Goal: Answer question/provide support

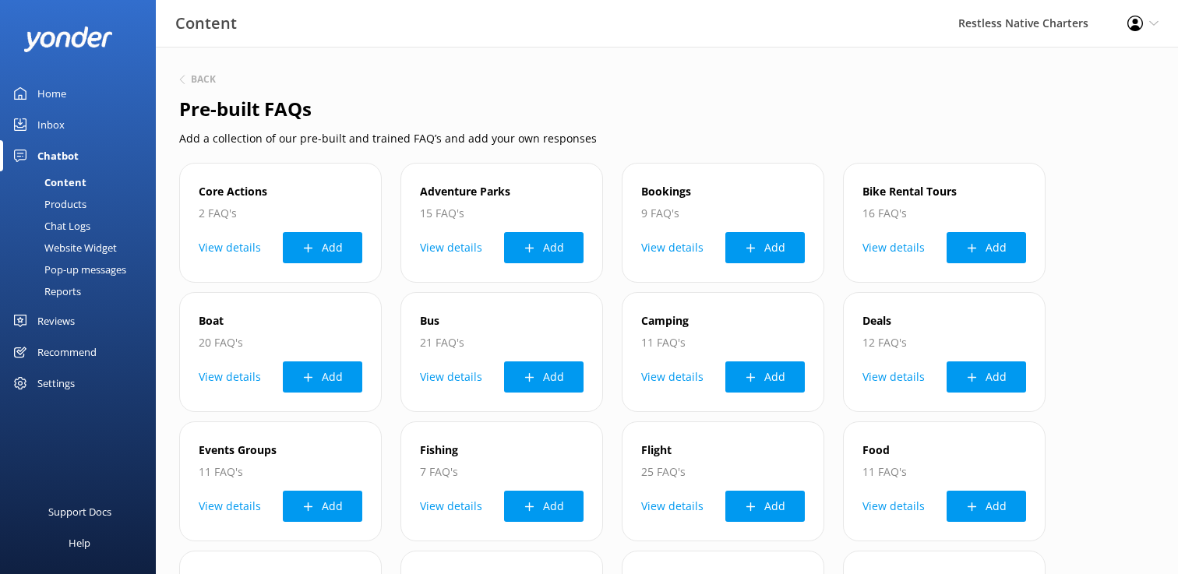
click at [52, 92] on div "Home" at bounding box center [51, 93] width 29 height 31
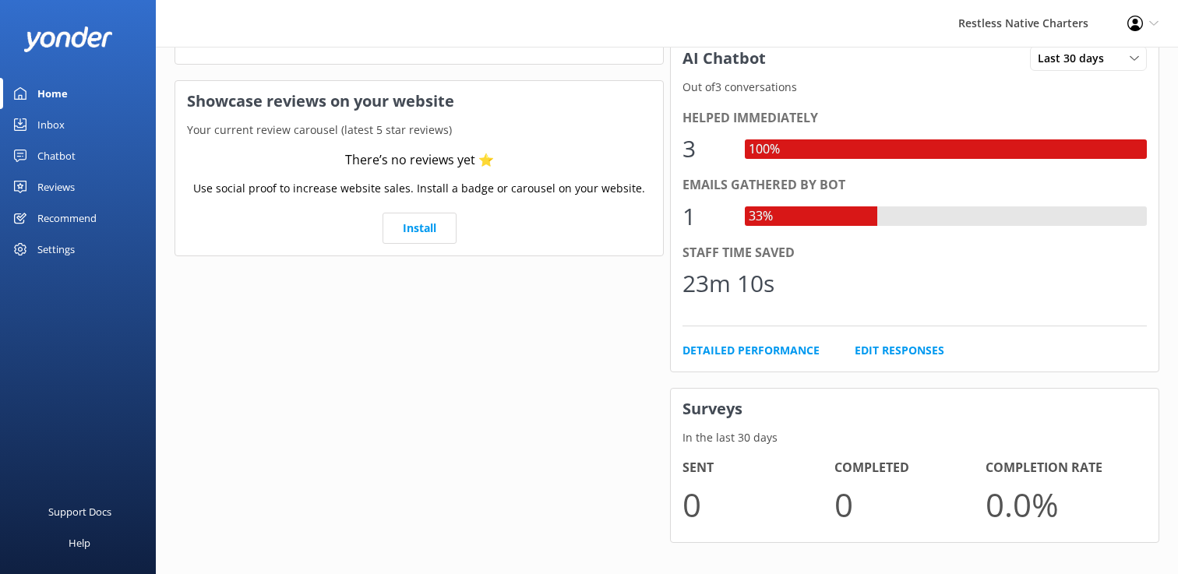
scroll to position [279, 0]
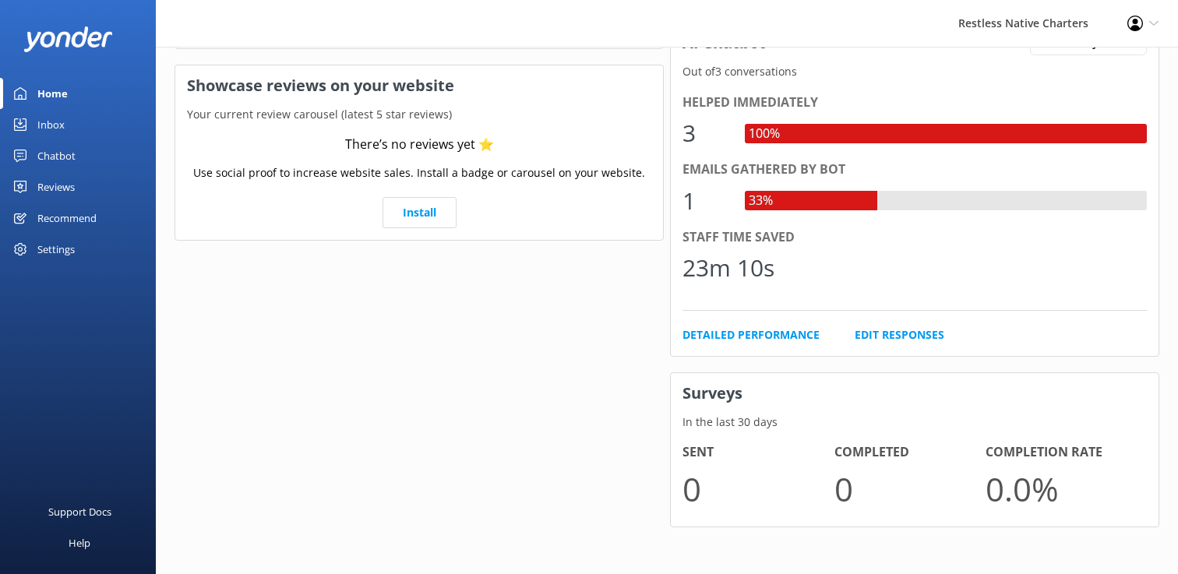
click at [716, 190] on div "1" at bounding box center [706, 200] width 47 height 37
click at [796, 203] on div "33%" at bounding box center [811, 200] width 133 height 19
click at [52, 153] on div "Chatbot" at bounding box center [56, 155] width 38 height 31
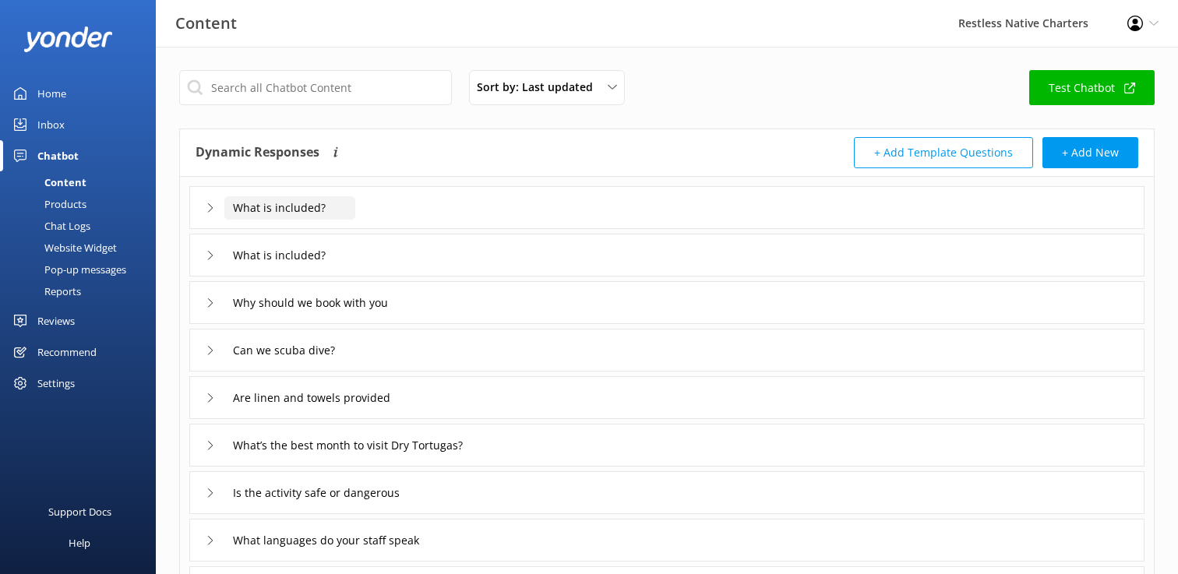
click at [299, 210] on input "What is included?" at bounding box center [289, 207] width 131 height 23
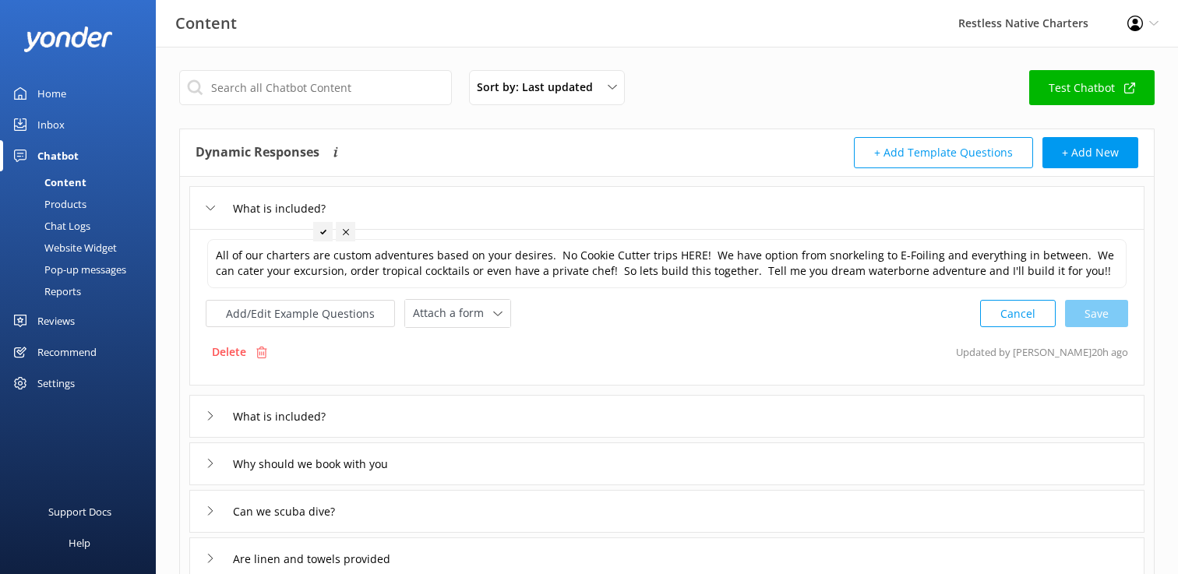
click at [330, 112] on div "Sort by: Last updated Title (A-Z) Last updated Test Chatbot" at bounding box center [667, 92] width 976 height 44
click at [286, 420] on input "What is included?" at bounding box center [289, 416] width 131 height 23
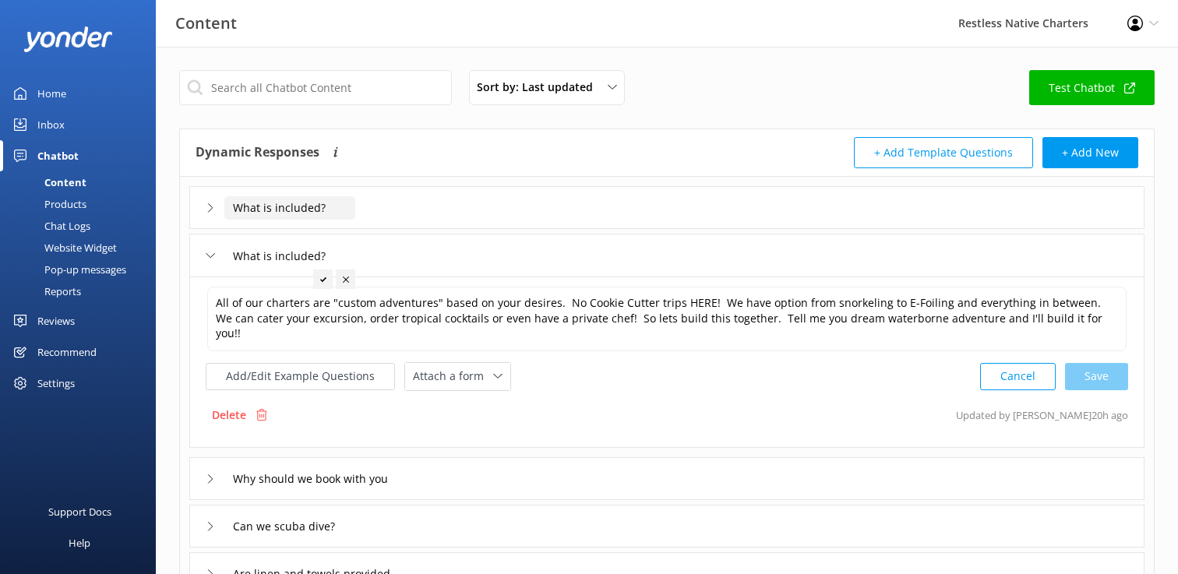
click at [292, 209] on input "What is included?" at bounding box center [289, 207] width 131 height 23
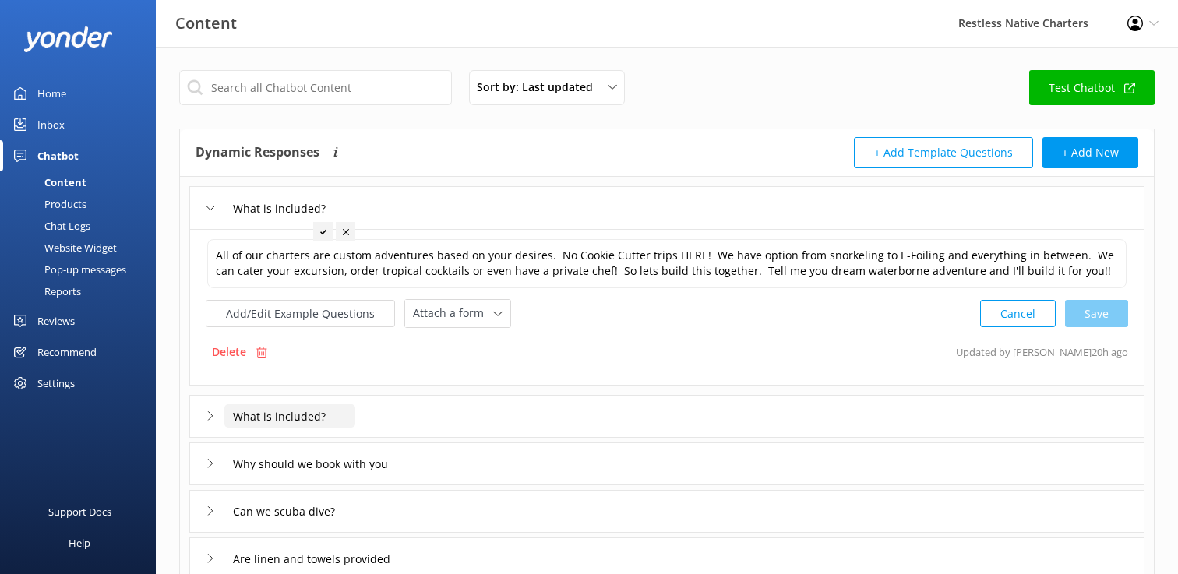
click at [270, 417] on input "What is included?" at bounding box center [289, 416] width 131 height 23
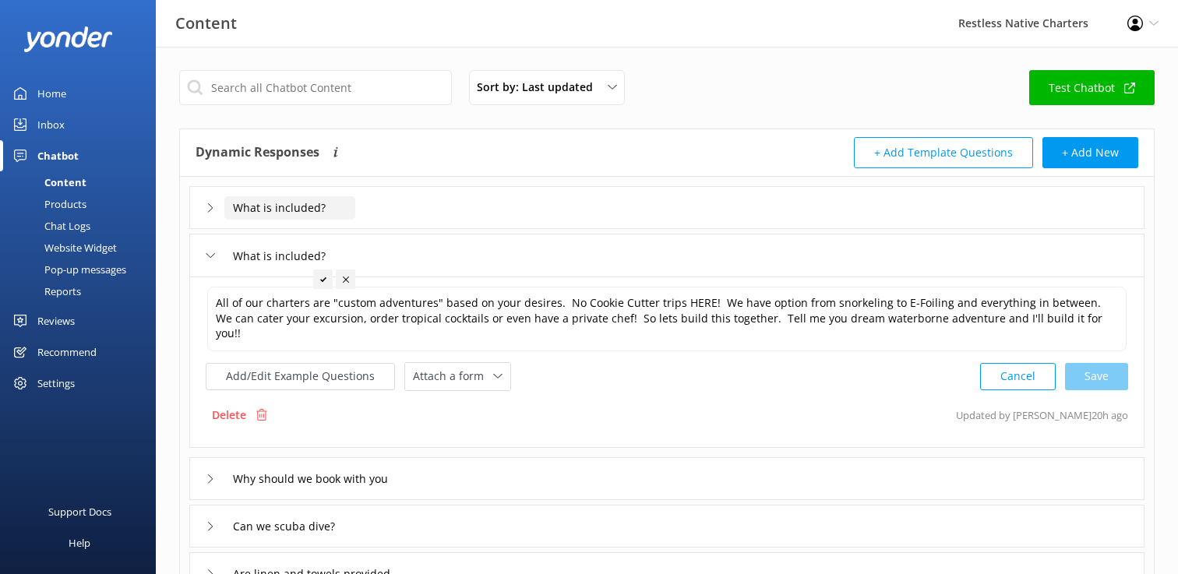
click at [286, 214] on input "What is included?" at bounding box center [289, 207] width 131 height 23
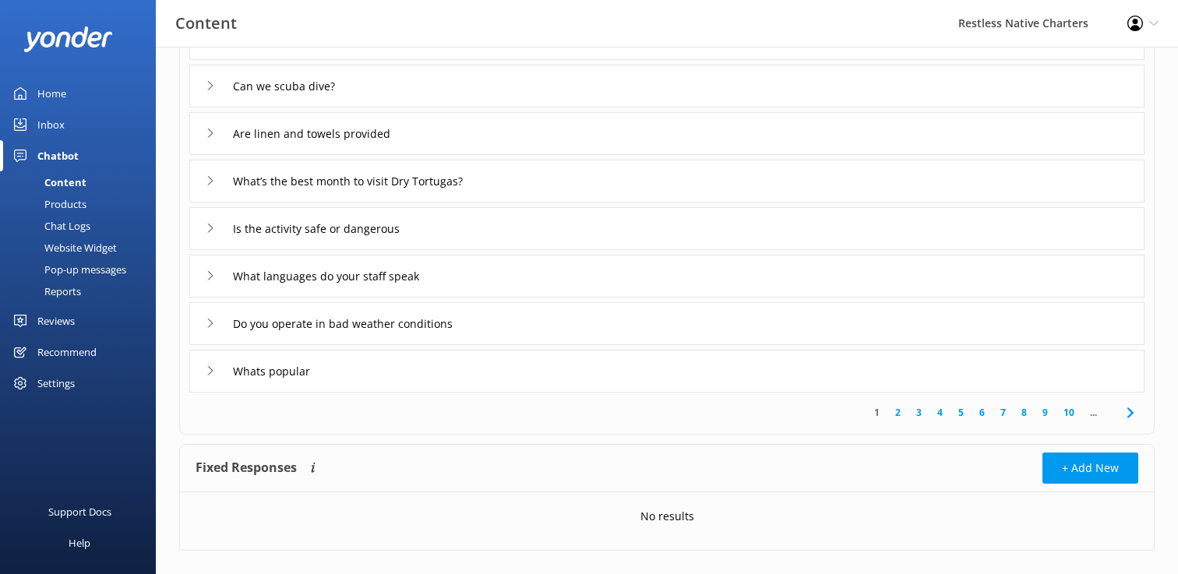
scroll to position [449, 0]
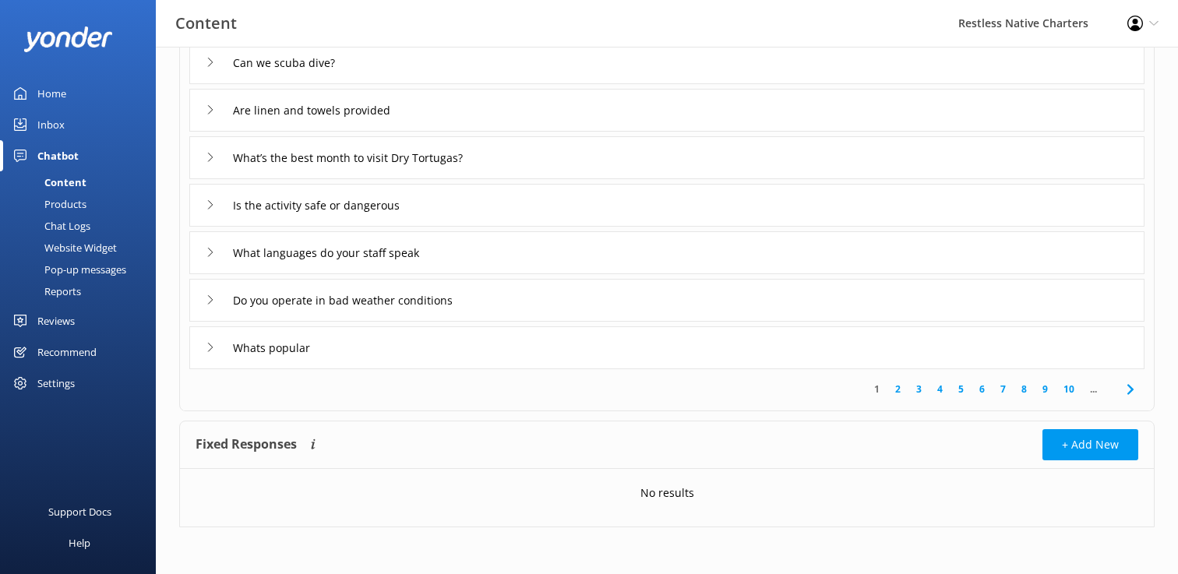
click at [372, 342] on div "Whats popular" at bounding box center [667, 348] width 956 height 43
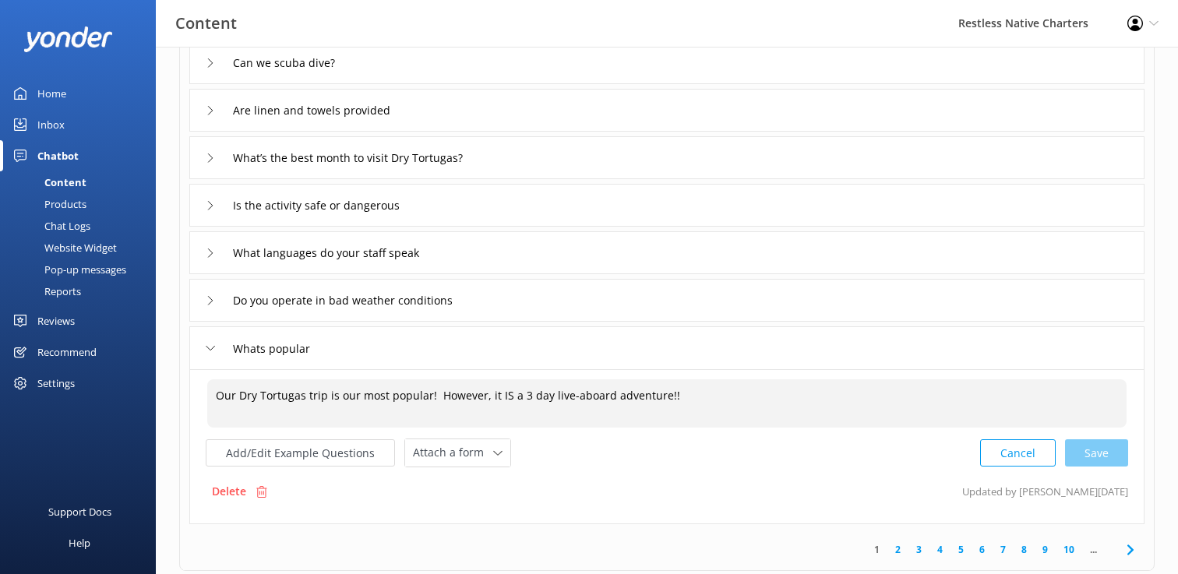
click at [685, 394] on textarea "Our Dry Tortugas trip is our most popular! However, it IS a 3 day live-aboard a…" at bounding box center [667, 404] width 920 height 48
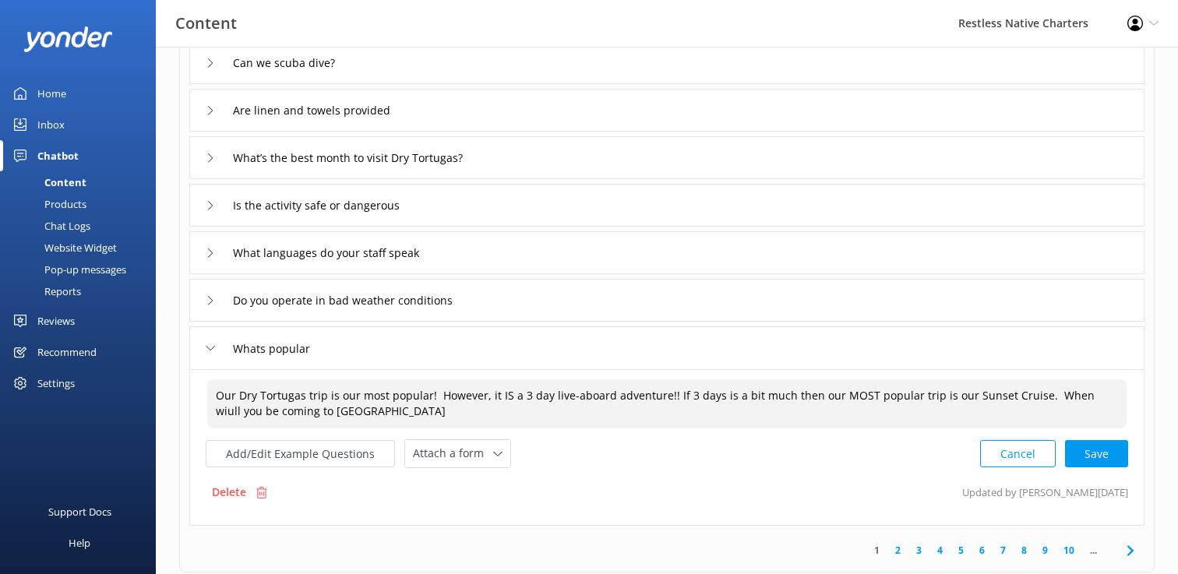
click at [1083, 399] on textarea "Our Dry Tortugas trip is our most popular! However, it IS a 3 day live-aboard a…" at bounding box center [667, 404] width 920 height 49
click at [333, 415] on textarea "Our Dry Tortugas trip is our most popular! However, it IS a 3 day live-aboard a…" at bounding box center [667, 404] width 920 height 49
click at [1096, 453] on div "Cancel Loading.." at bounding box center [1054, 452] width 147 height 29
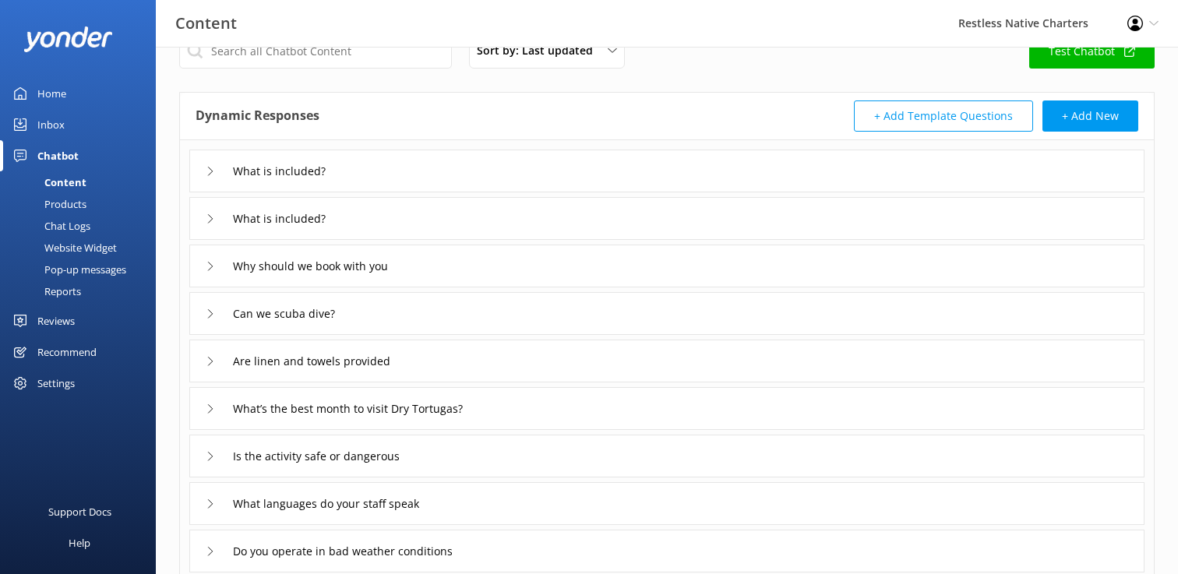
scroll to position [0, 0]
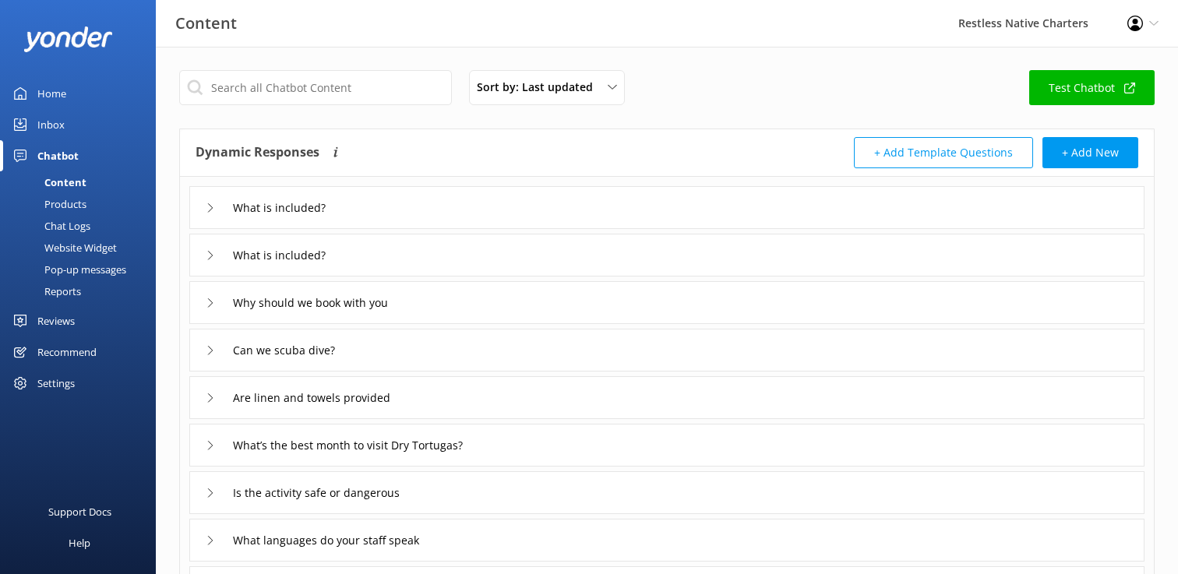
type textarea "Our Dry Tortugas trip is our most popular! However, it IS a 3 day live-aboard a…"
click at [1095, 90] on link "Test Chatbot" at bounding box center [1092, 87] width 125 height 35
